Goal: Information Seeking & Learning: Learn about a topic

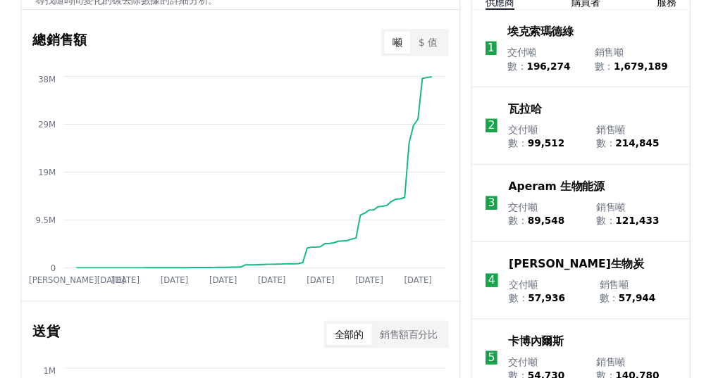
scroll to position [597, 0]
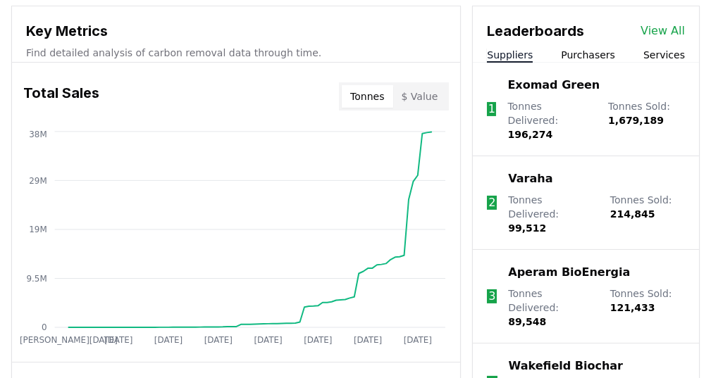
click at [294, 6] on div "Key Metrics Find detailed analysis of carbon removal data through time." at bounding box center [236, 34] width 448 height 56
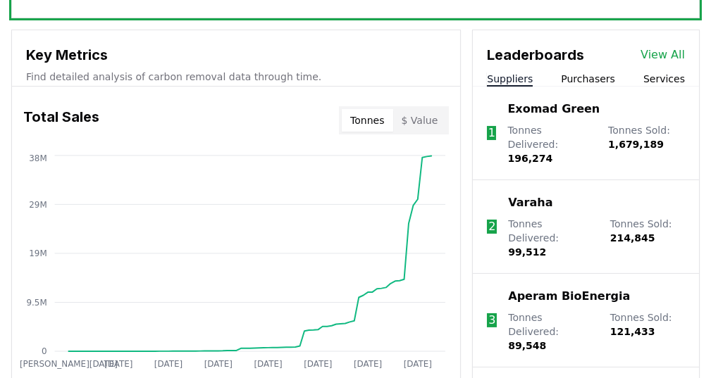
scroll to position [572, 0]
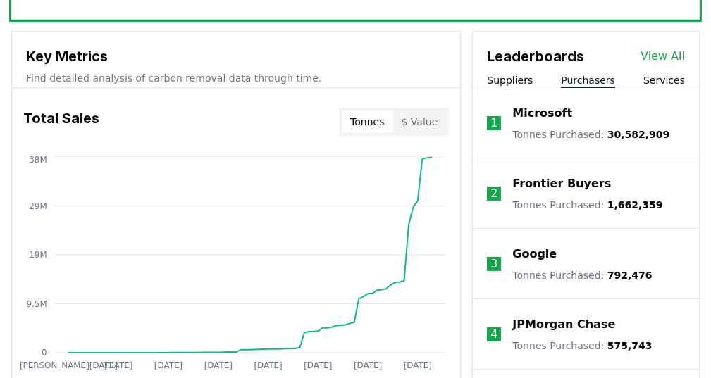
click at [600, 73] on button "Purchasers" at bounding box center [588, 80] width 54 height 14
click at [519, 88] on li "1 Microsoft Tonnes Purchased : 30,582,909" at bounding box center [586, 123] width 226 height 70
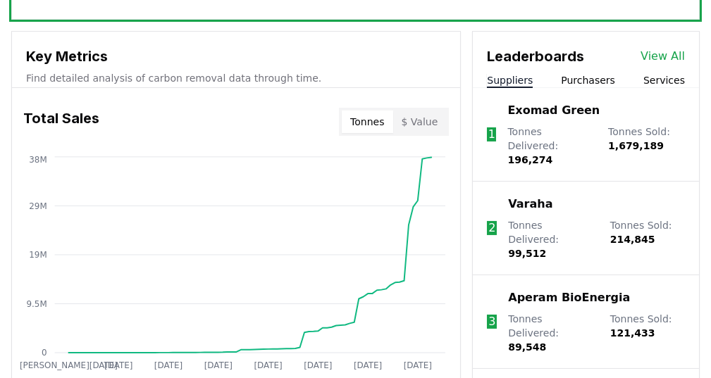
click at [507, 73] on button "Suppliers" at bounding box center [510, 80] width 46 height 14
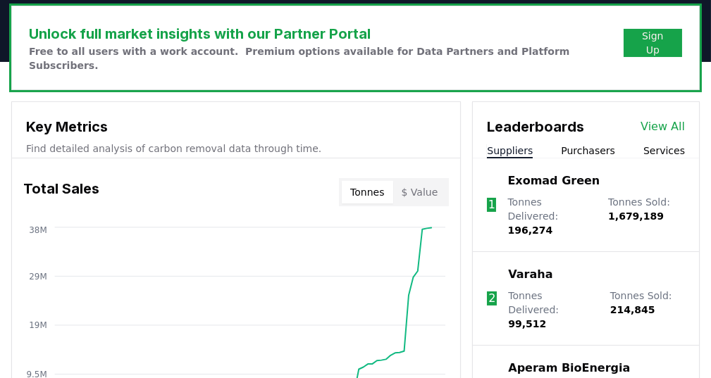
scroll to position [561, 0]
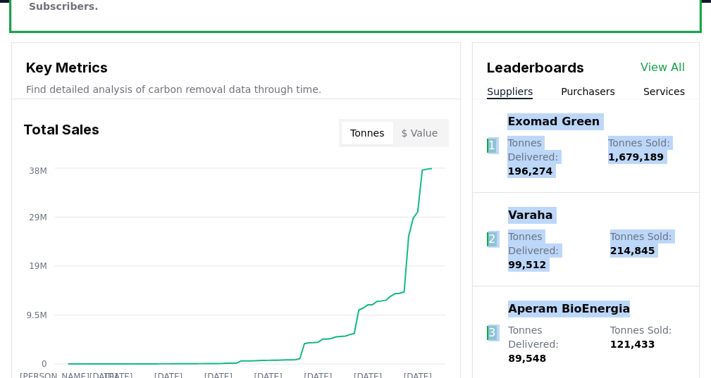
drag, startPoint x: 481, startPoint y: 97, endPoint x: 633, endPoint y: 266, distance: 228.0
click at [633, 266] on ol "1 Exomad Green Tonnes Delivered : 196,274 Tonnes Sold : 1,679,189 2 Varaha Tonn…" at bounding box center [586, 361] width 226 height 525
copy ol "1 Exomad Green Tonnes Delivered : 196,274 Tonnes Sold : 1,679,189 2 Varaha Tonn…"
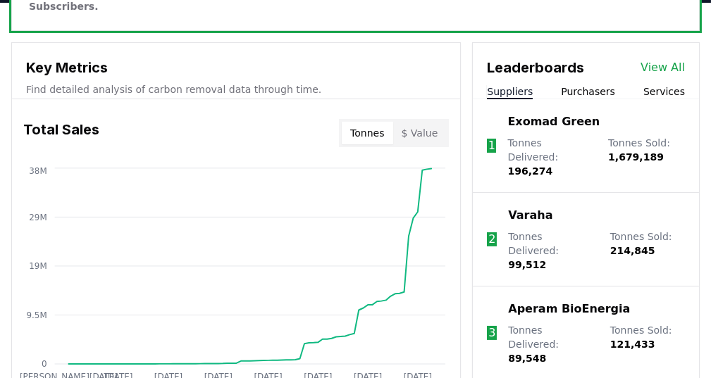
click at [458, 61] on div "Key Metrics Find detailed analysis of carbon removal data through time." at bounding box center [236, 71] width 448 height 56
click at [670, 59] on link "View All" at bounding box center [662, 67] width 44 height 17
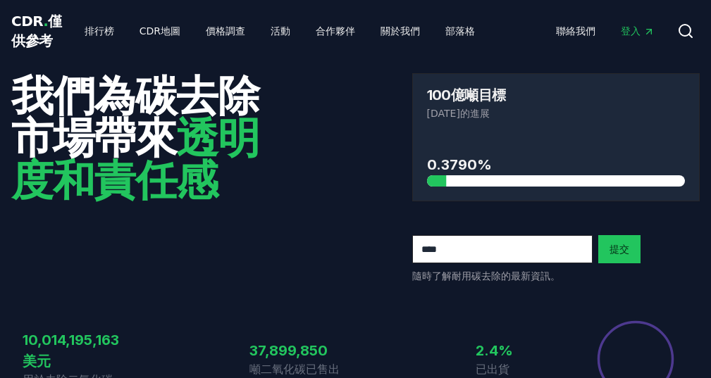
scroll to position [561, 0]
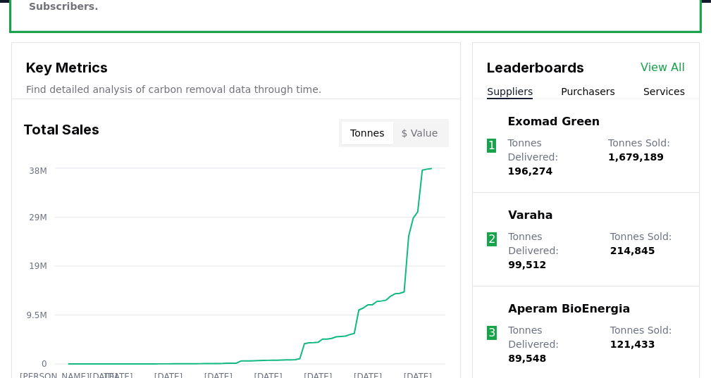
click at [162, 57] on h3 "Key Metrics" at bounding box center [236, 67] width 420 height 21
drag, startPoint x: 611, startPoint y: 125, endPoint x: 652, endPoint y: 146, distance: 45.7
click at [652, 146] on p "Tonnes Sold : 1,679,189" at bounding box center [646, 157] width 77 height 42
click at [652, 151] on span "1,679,189" at bounding box center [636, 156] width 56 height 11
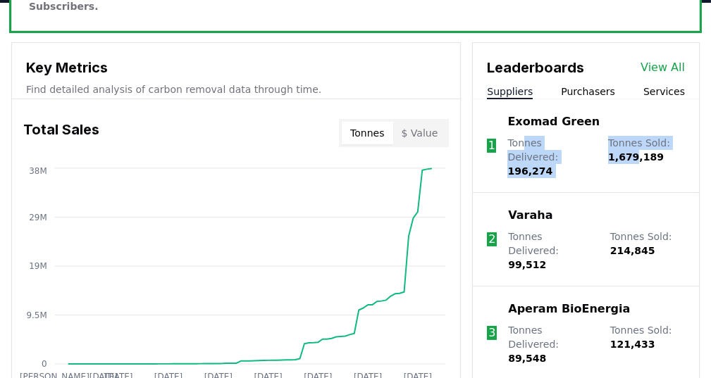
drag, startPoint x: 525, startPoint y: 123, endPoint x: 639, endPoint y: 136, distance: 114.8
click at [639, 136] on div "Tonnes Delivered : 196,274 Tonnes Sold : 1,679,189" at bounding box center [596, 157] width 178 height 42
click at [640, 151] on span "1,679,189" at bounding box center [636, 156] width 56 height 11
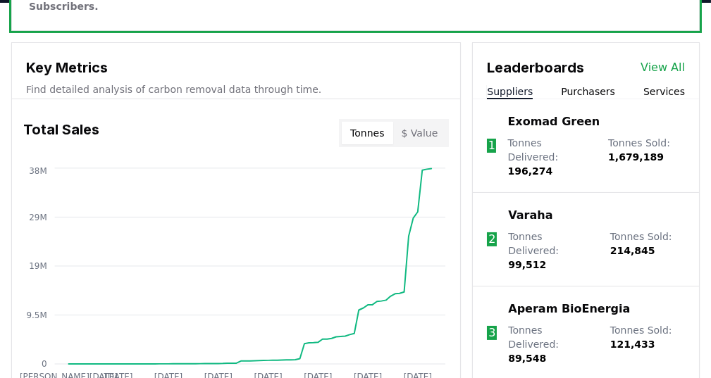
click at [645, 151] on span "1,679,189" at bounding box center [636, 156] width 56 height 11
drag, startPoint x: 516, startPoint y: 142, endPoint x: 545, endPoint y: 140, distance: 29.0
click at [545, 166] on span "196,274" at bounding box center [529, 171] width 45 height 11
drag, startPoint x: 600, startPoint y: 137, endPoint x: 657, endPoint y: 141, distance: 57.2
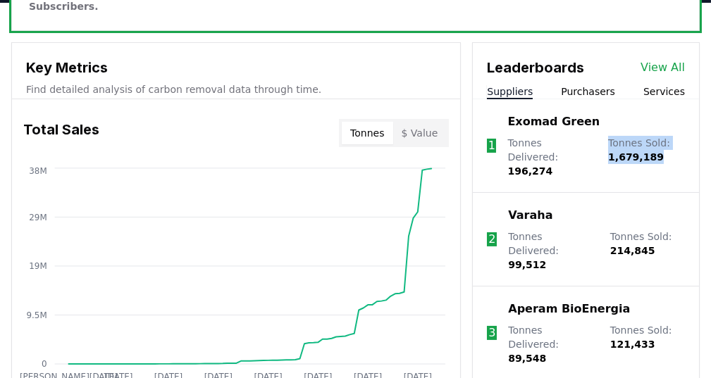
click at [657, 141] on div "Tonnes Delivered : 196,274 Tonnes Sold : 1,679,189" at bounding box center [596, 157] width 178 height 42
click at [657, 141] on p "Tonnes Sold : 1,679,189" at bounding box center [646, 157] width 77 height 42
click at [692, 211] on li "2 Varaha Tonnes Delivered : 99,512 Tonnes Sold : 214,845" at bounding box center [586, 240] width 226 height 94
click at [669, 85] on button "Services" at bounding box center [664, 92] width 42 height 14
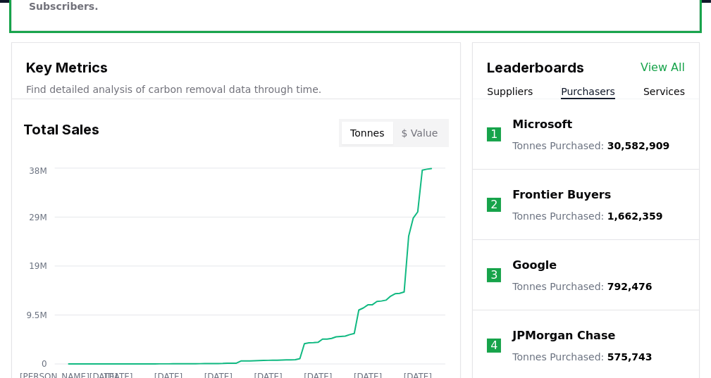
click at [600, 85] on button "Purchasers" at bounding box center [588, 92] width 54 height 14
click at [544, 85] on div "Suppliers Purchasers Services" at bounding box center [586, 92] width 226 height 15
click at [532, 85] on div "Suppliers Purchasers Services" at bounding box center [586, 92] width 226 height 15
click at [526, 85] on button "Suppliers" at bounding box center [510, 92] width 46 height 14
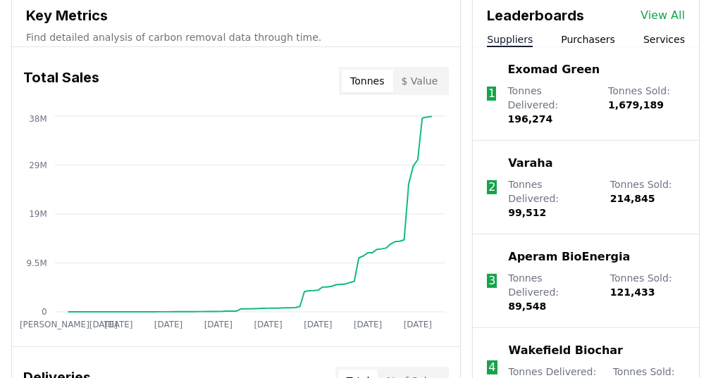
scroll to position [632, 0]
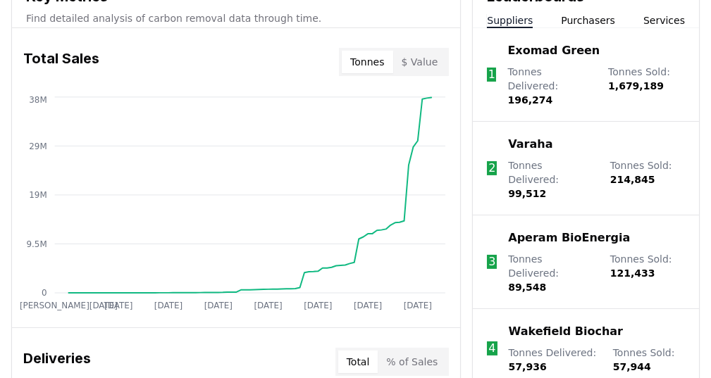
click at [691, 216] on li "3 Aperam BioEnergia Tonnes Delivered : 89,548 Tonnes Sold : 121,433" at bounding box center [586, 263] width 226 height 94
click at [683, 252] on p "Tonnes Sold : 121,433" at bounding box center [647, 273] width 75 height 42
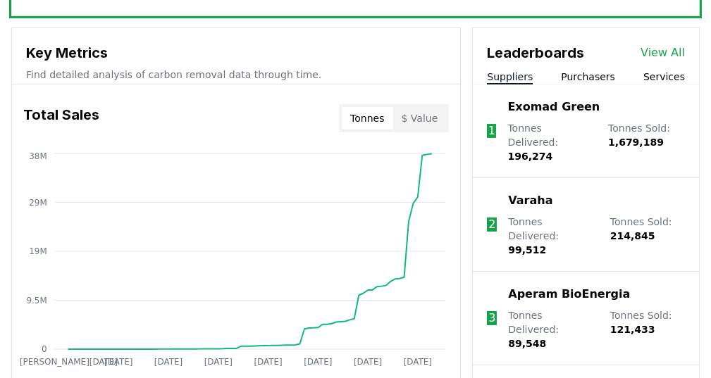
scroll to position [561, 0]
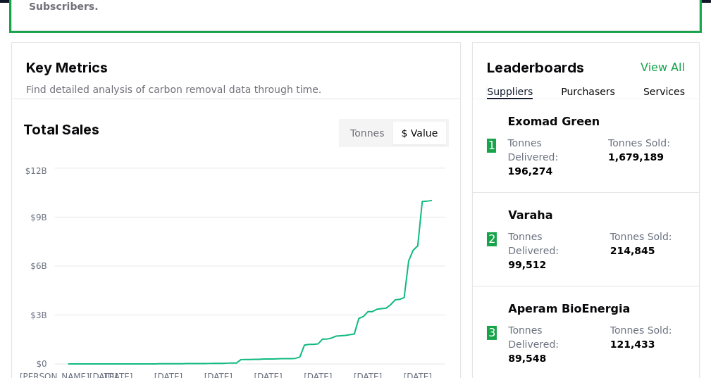
click at [433, 122] on button "$ Value" at bounding box center [420, 133] width 54 height 23
click at [380, 122] on button "Tonnes" at bounding box center [367, 133] width 51 height 23
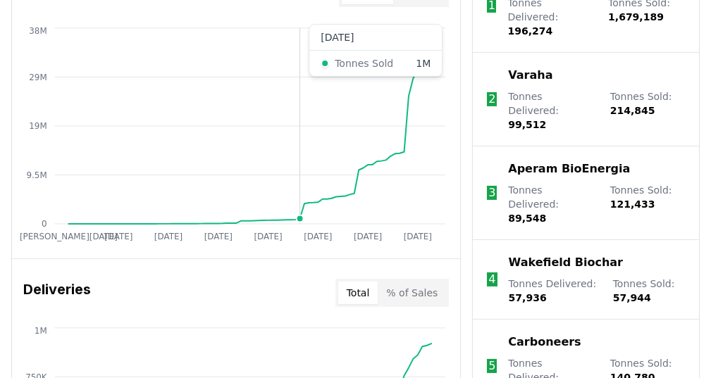
scroll to position [702, 0]
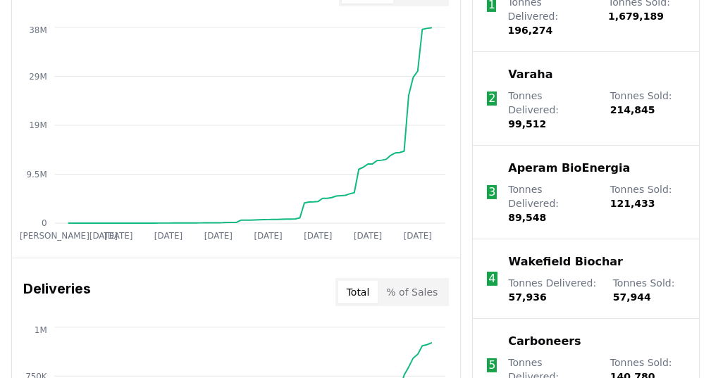
click at [0, 155] on div "Unlock full market insights with our Partner Portal Free to all users with a wo…" at bounding box center [355, 377] width 711 height 1142
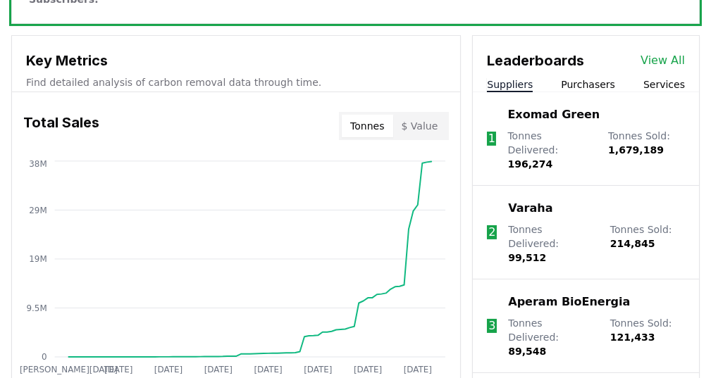
scroll to position [561, 0]
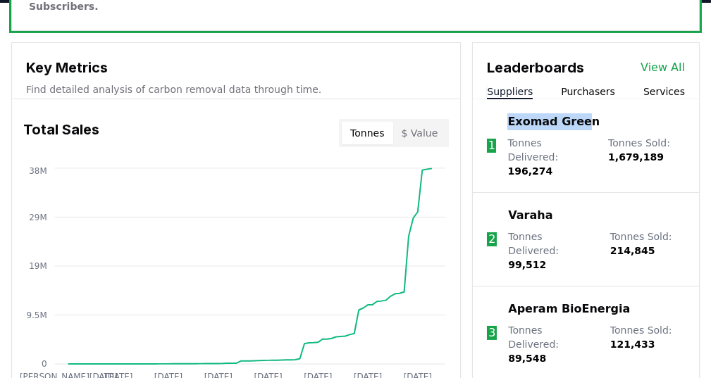
drag, startPoint x: 600, startPoint y: 101, endPoint x: 512, endPoint y: 106, distance: 88.2
click at [512, 113] on div "Exomad Green" at bounding box center [596, 121] width 178 height 17
click at [614, 113] on div "Exomad Green" at bounding box center [596, 121] width 178 height 17
drag, startPoint x: 613, startPoint y: 108, endPoint x: 523, endPoint y: 106, distance: 90.2
click at [523, 113] on div "Exomad Green" at bounding box center [596, 121] width 178 height 17
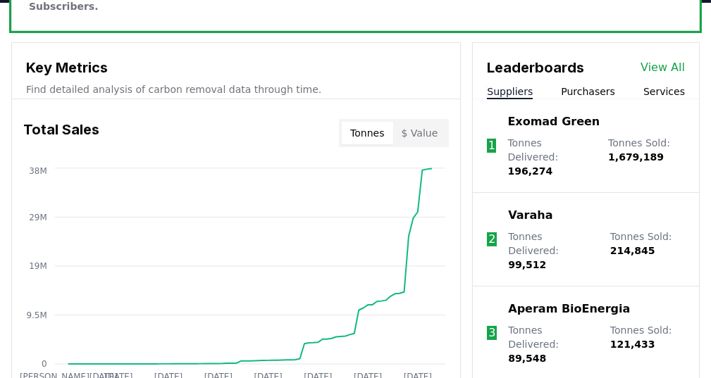
drag, startPoint x: 609, startPoint y: 109, endPoint x: 519, endPoint y: 104, distance: 90.3
click at [521, 113] on div "Exomad Green" at bounding box center [596, 121] width 178 height 17
click at [516, 113] on p "Exomad Green" at bounding box center [553, 121] width 92 height 17
click at [509, 104] on li "1 Exomad Green Tonnes Delivered : 196,274 Tonnes Sold : 1,679,189" at bounding box center [586, 146] width 226 height 94
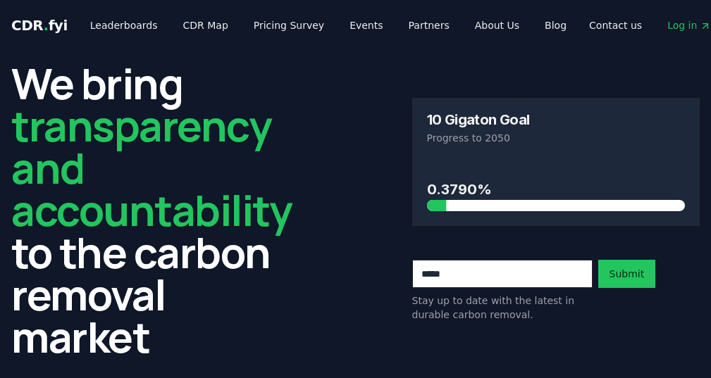
scroll to position [561, 0]
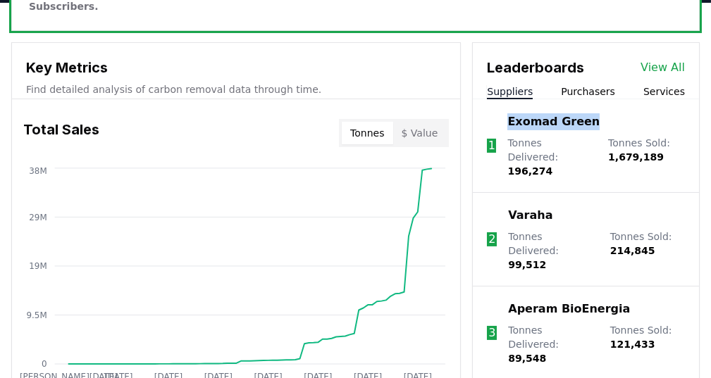
drag, startPoint x: 619, startPoint y: 103, endPoint x: 509, endPoint y: 94, distance: 110.3
click at [509, 99] on li "1 Exomad Green Tonnes Delivered : 196,274 Tonnes Sold : 1,679,189" at bounding box center [586, 146] width 226 height 94
copy p "Exomad Green"
drag, startPoint x: 554, startPoint y: 187, endPoint x: 511, endPoint y: 187, distance: 43.7
click at [511, 207] on div "Varaha" at bounding box center [596, 215] width 177 height 17
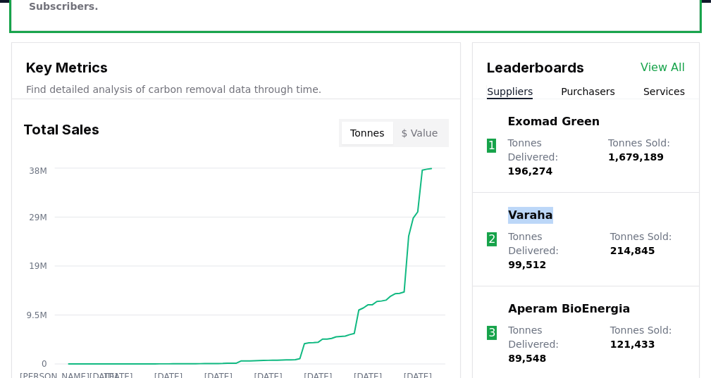
copy p "Varaha"
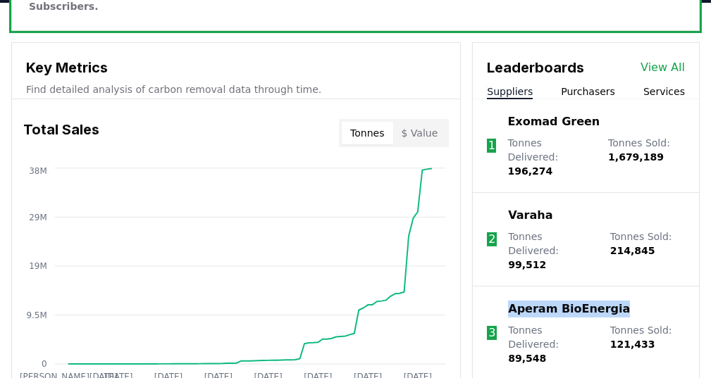
drag, startPoint x: 620, startPoint y: 266, endPoint x: 510, endPoint y: 260, distance: 110.1
click at [510, 301] on div "Aperam BioEnergia" at bounding box center [596, 309] width 177 height 17
copy p "Aperam BioEnergia"
click at [430, 99] on div "Total Sales Tonnes $ Value Jan 2019 Dec 2019 Nov 2020 Oct 2021 Sep 2022 Aug 202…" at bounding box center [236, 248] width 448 height 299
